Goal: Find specific page/section: Find specific page/section

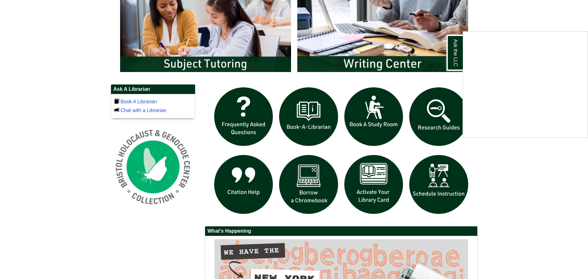
scroll to position [411, 0]
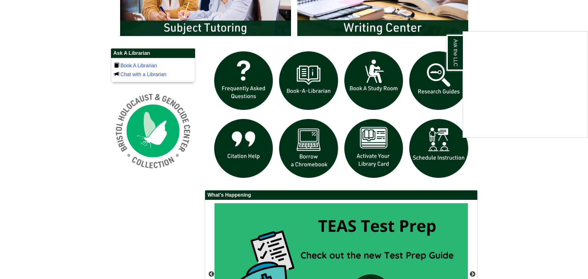
click at [438, 146] on div "Ask the LLC" at bounding box center [294, 139] width 588 height 279
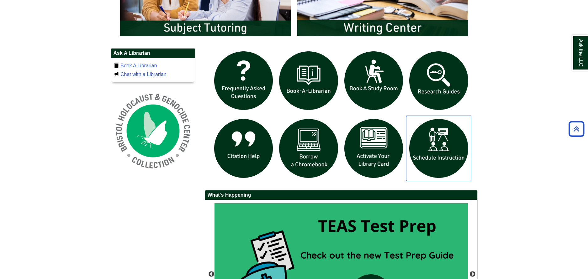
click at [438, 146] on img "slideshow" at bounding box center [438, 148] width 65 height 65
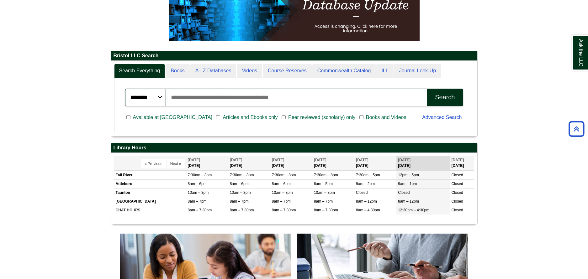
scroll to position [0, 0]
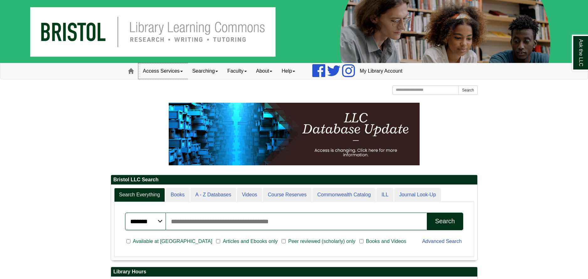
click at [158, 68] on link "Access Services" at bounding box center [162, 71] width 49 height 16
click at [209, 71] on link "Searching" at bounding box center [205, 71] width 35 height 16
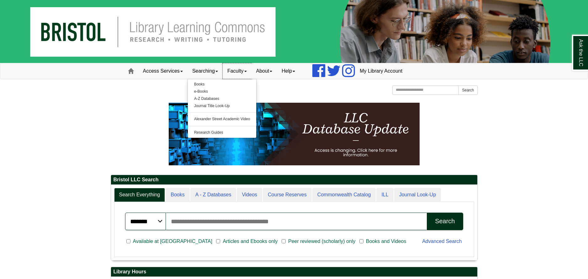
click at [237, 71] on link "Faculty" at bounding box center [237, 71] width 29 height 16
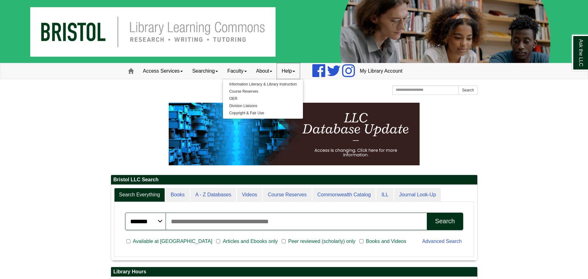
click at [291, 75] on link "Help" at bounding box center [288, 71] width 23 height 16
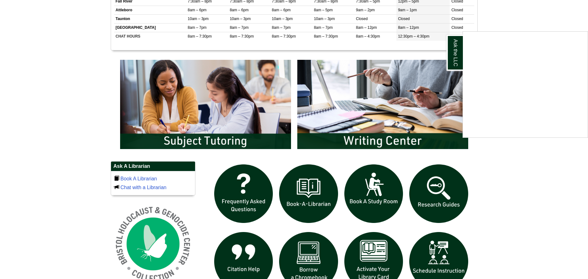
scroll to position [296, 0]
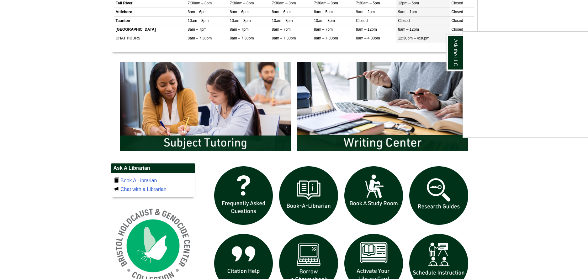
click at [214, 145] on div "Ask the LLC" at bounding box center [294, 139] width 588 height 279
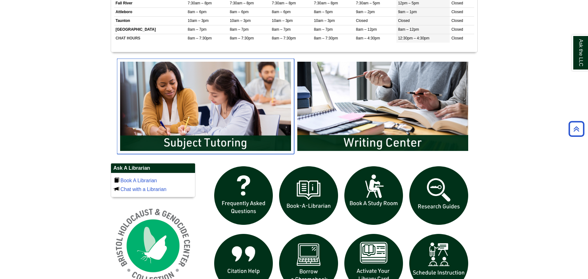
click at [205, 129] on img "slideshow" at bounding box center [205, 106] width 177 height 95
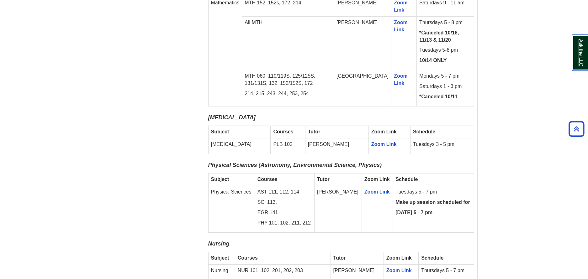
scroll to position [1268, 0]
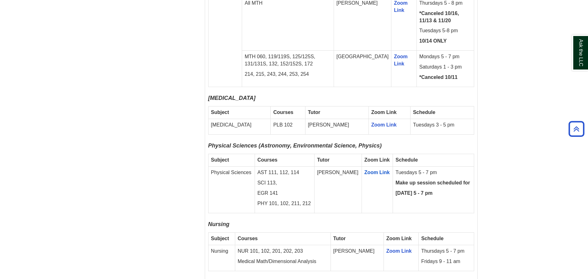
scroll to position [1282, 0]
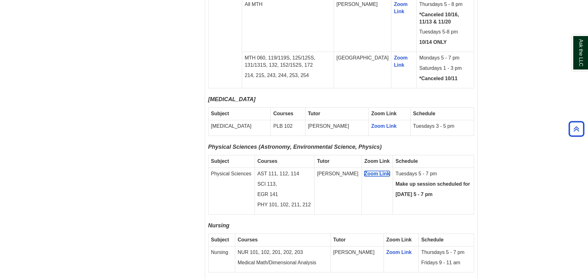
click at [364, 171] on span "Zoom Link" at bounding box center [376, 173] width 25 height 5
